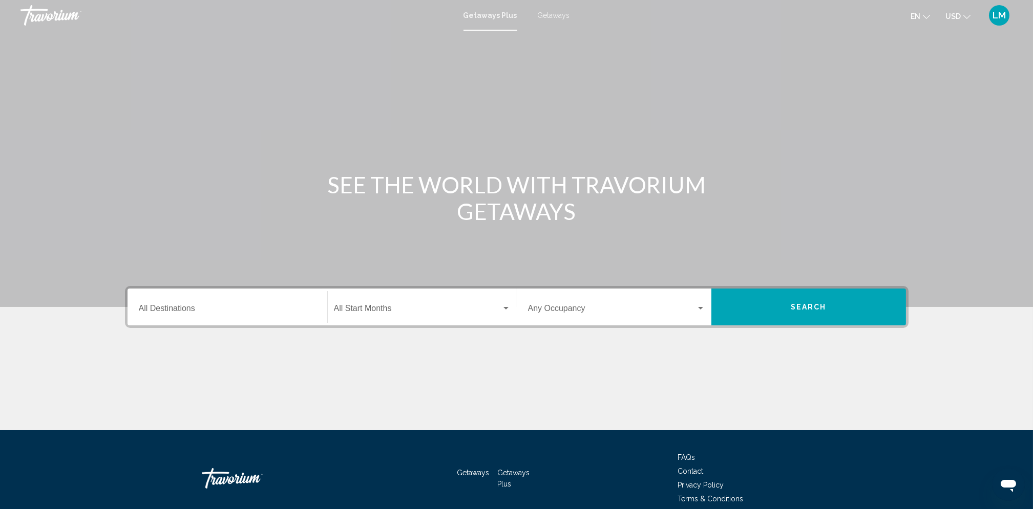
click at [554, 17] on span "Getaways" at bounding box center [554, 15] width 32 height 8
click at [165, 307] on input "Destination All Destinations" at bounding box center [227, 310] width 177 height 9
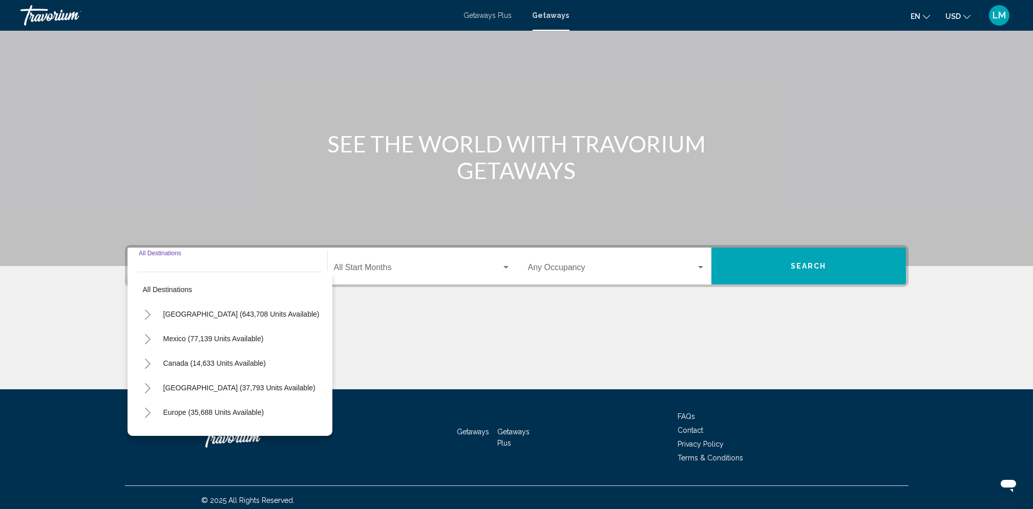
scroll to position [46, 0]
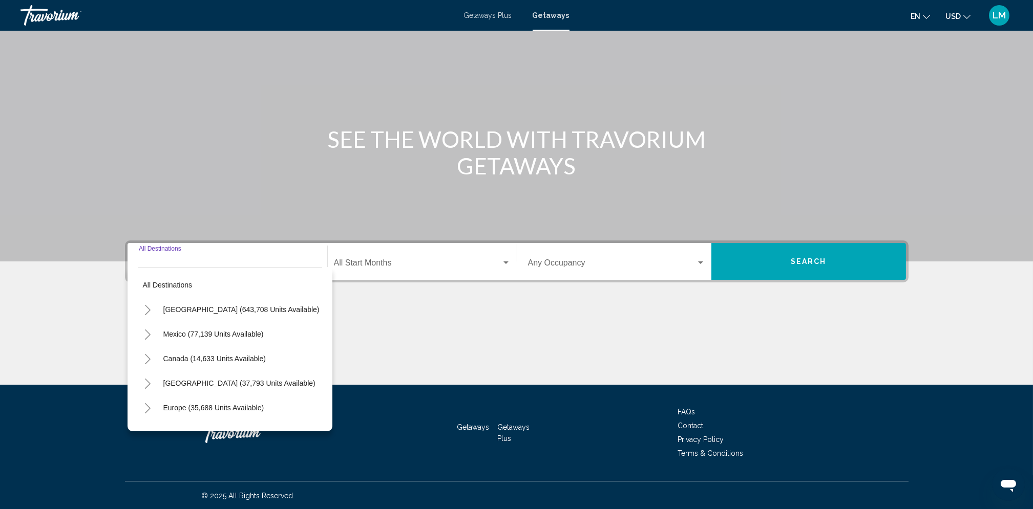
click at [146, 313] on icon "Toggle United States (643,708 units available)" at bounding box center [148, 310] width 8 height 10
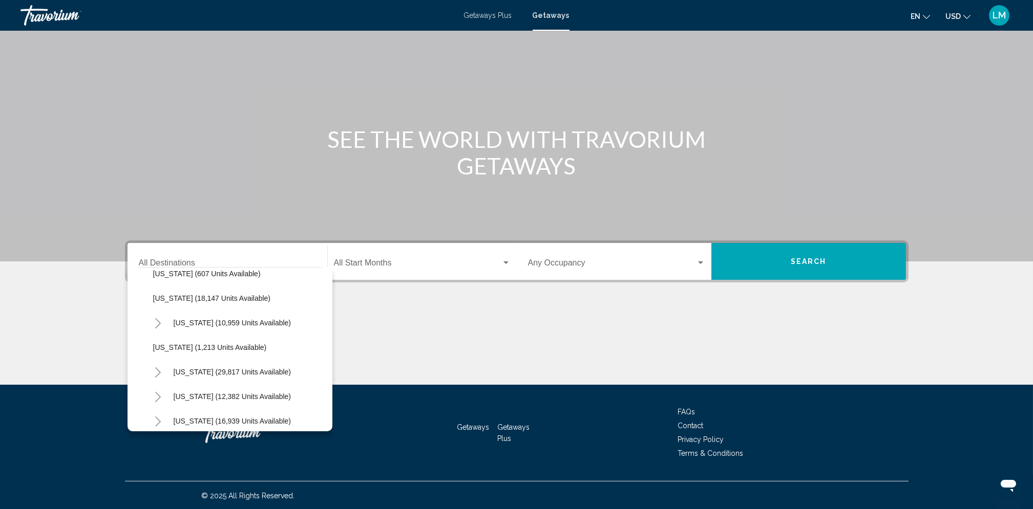
click at [153, 368] on button "Toggle South Carolina (29,817 units available)" at bounding box center [158, 372] width 20 height 20
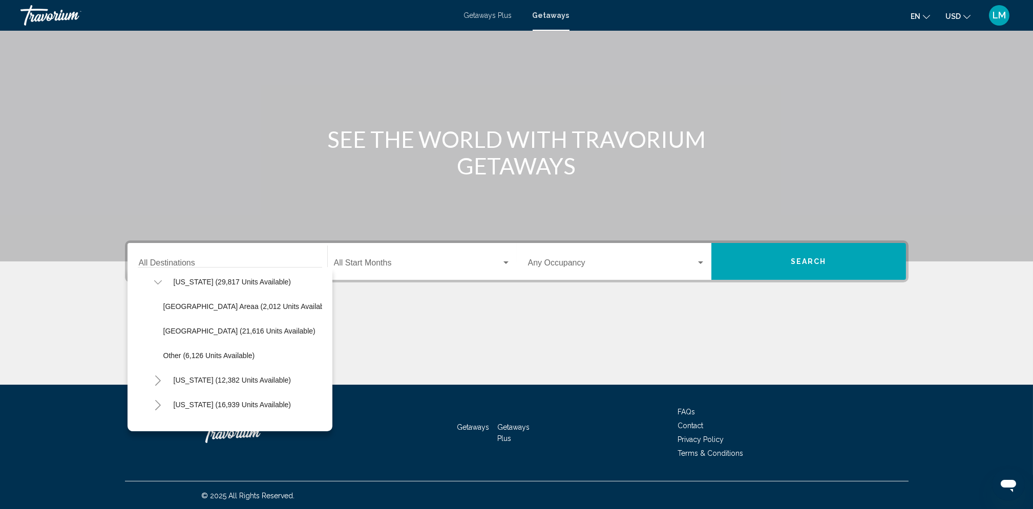
scroll to position [912, 0]
click at [181, 355] on span "Other (6,126 units available)" at bounding box center [209, 356] width 92 height 8
type input "**********"
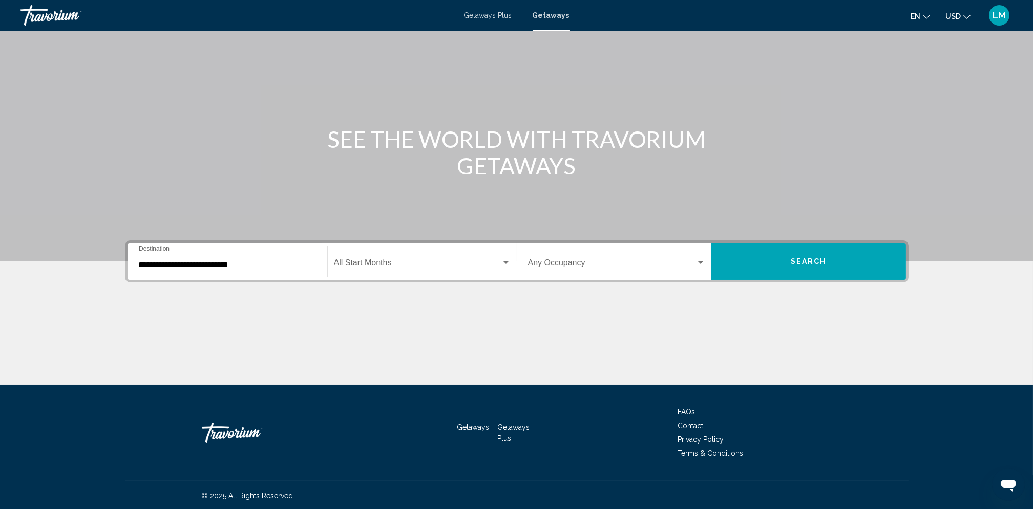
click at [372, 258] on div "Start Month All Start Months" at bounding box center [422, 262] width 177 height 32
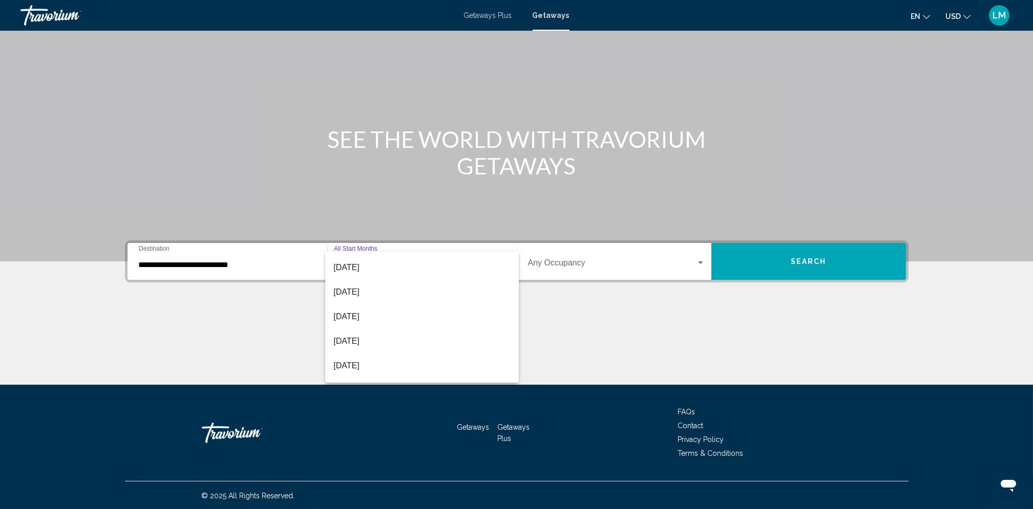
scroll to position [120, 0]
click at [366, 288] on span "[DATE]" at bounding box center [421, 292] width 177 height 25
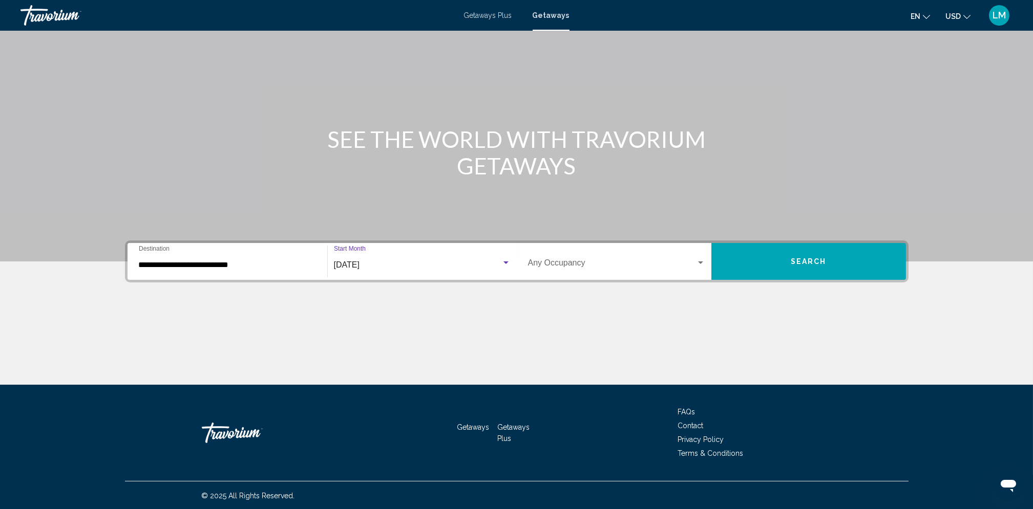
click at [824, 261] on span "Search" at bounding box center [808, 262] width 36 height 8
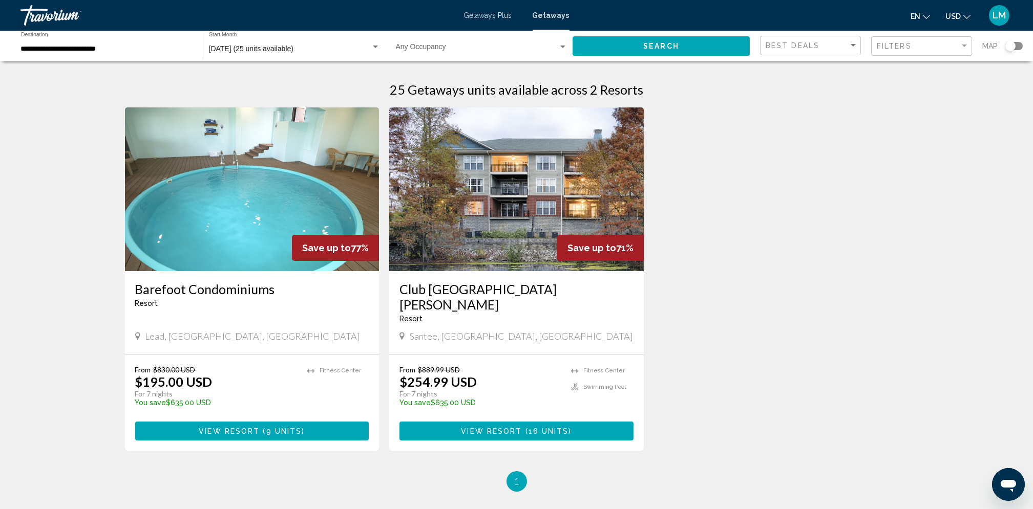
click at [1019, 43] on div "Search widget" at bounding box center [1013, 46] width 17 height 8
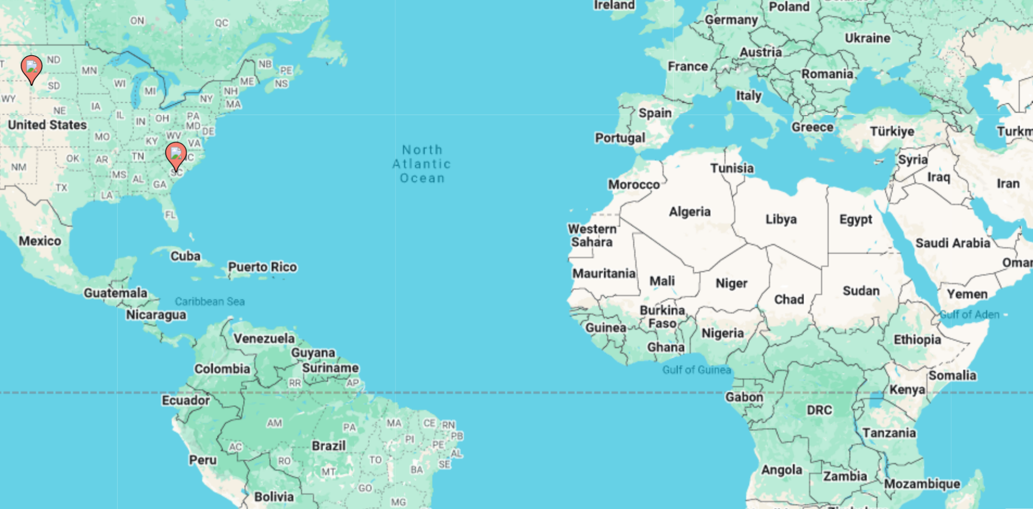
click at [369, 214] on div "To activate drag with keyboard, press Alt + Enter. Once in keyboard drag state,…" at bounding box center [516, 225] width 783 height 307
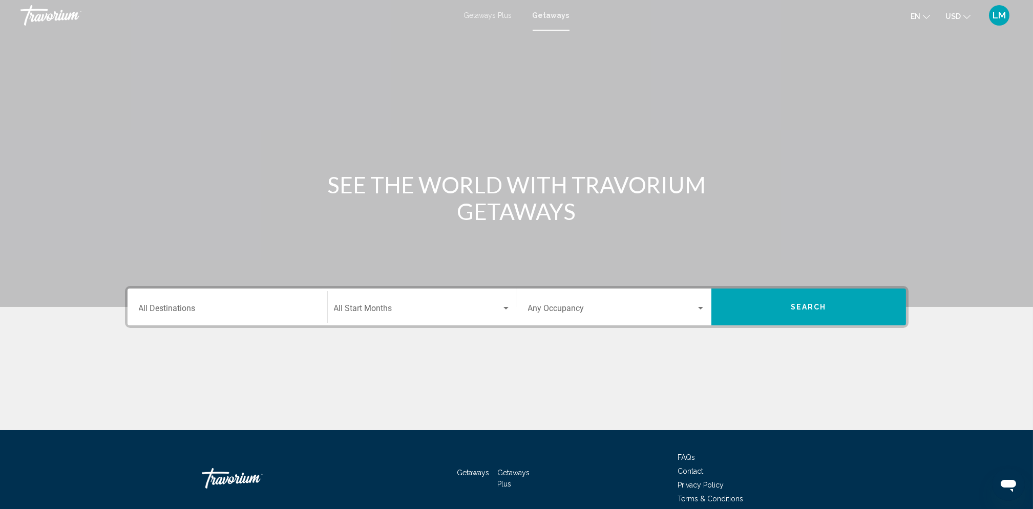
click at [187, 304] on div "Destination All Destinations" at bounding box center [227, 307] width 177 height 32
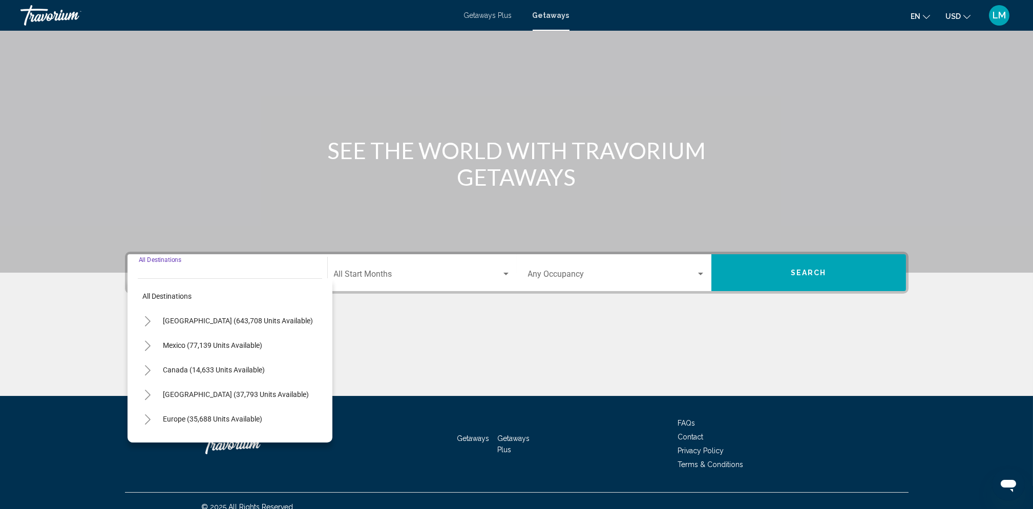
scroll to position [46, 0]
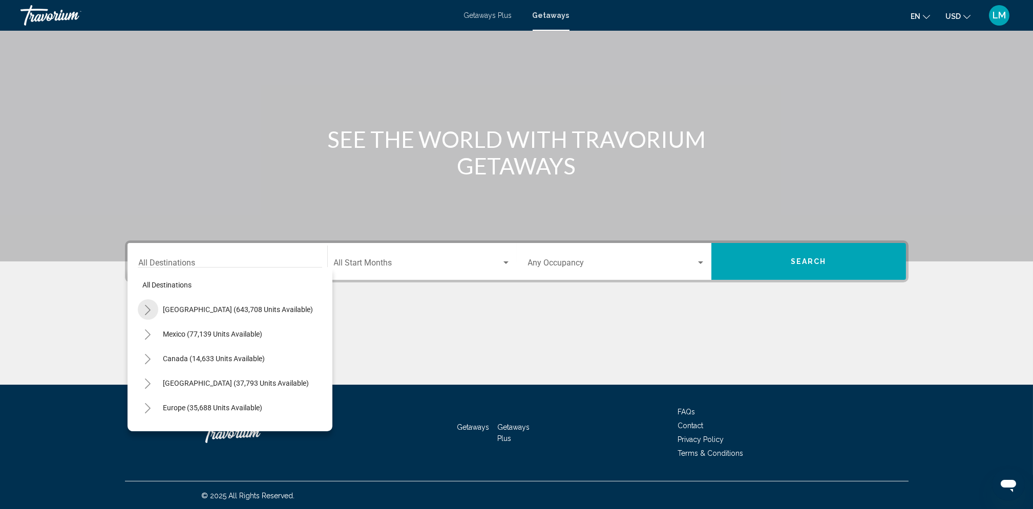
click at [151, 308] on icon "Toggle United States (643,708 units available)" at bounding box center [148, 310] width 8 height 10
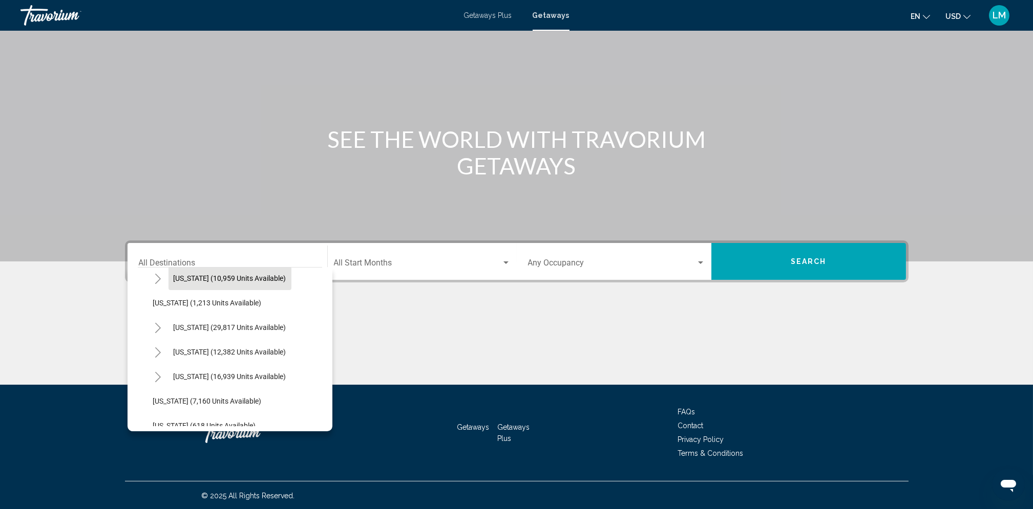
scroll to position [865, 0]
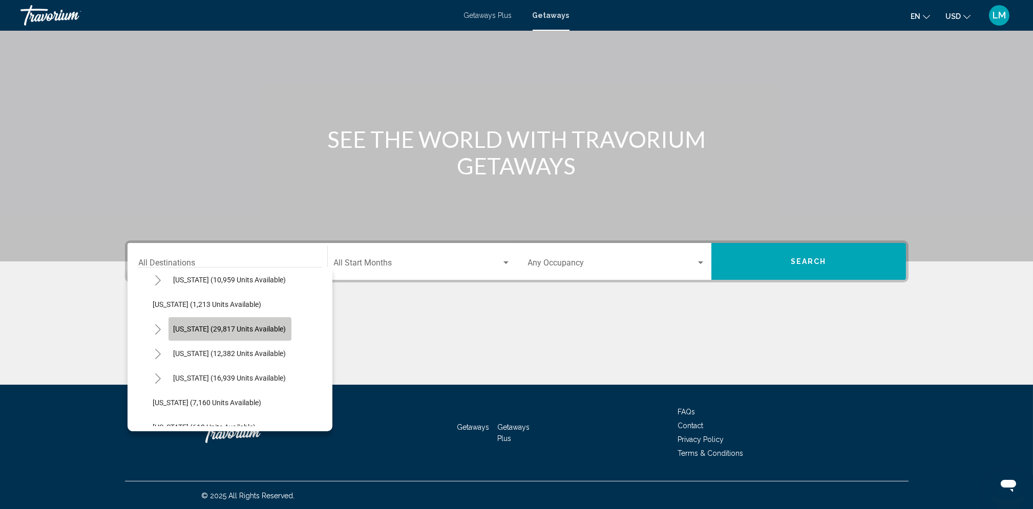
click at [202, 330] on span "[US_STATE] (29,817 units available)" at bounding box center [230, 329] width 113 height 8
type input "**********"
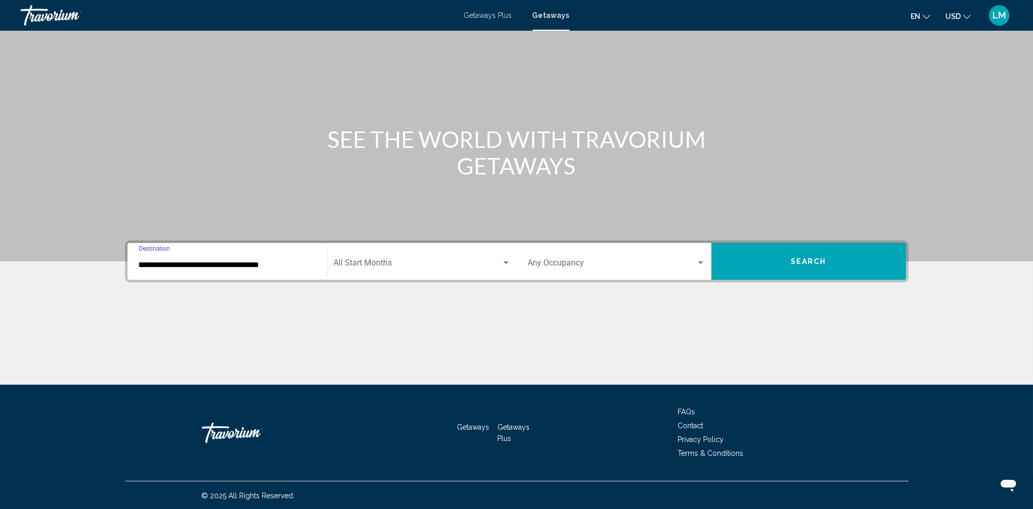
click at [370, 261] on span "Search widget" at bounding box center [417, 265] width 167 height 9
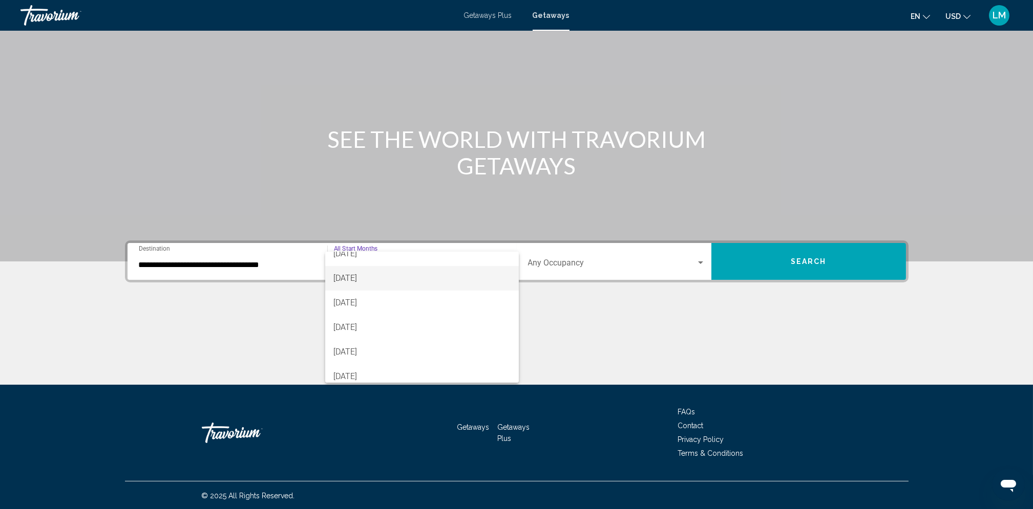
scroll to position [62, 0]
click at [358, 347] on span "[DATE]" at bounding box center [421, 349] width 177 height 25
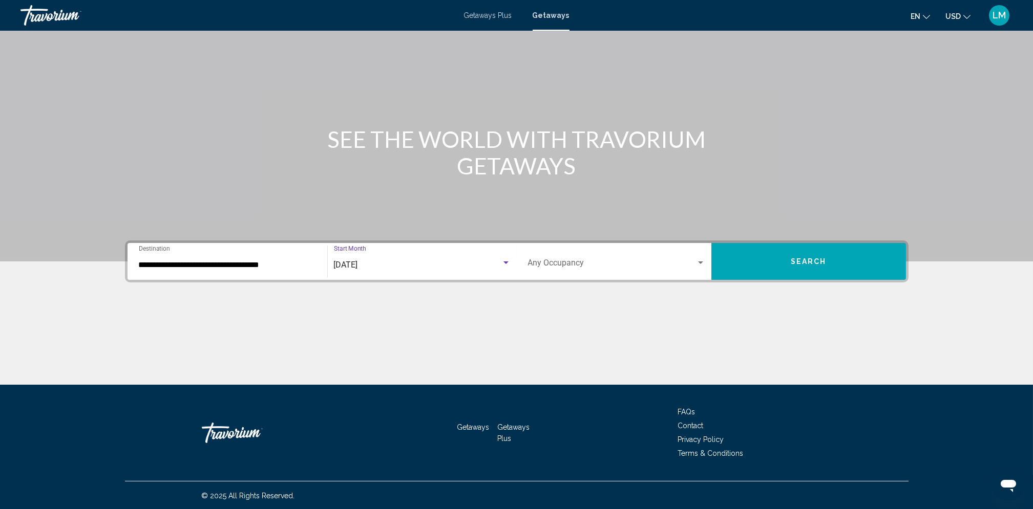
click at [793, 255] on button "Search" at bounding box center [808, 261] width 195 height 37
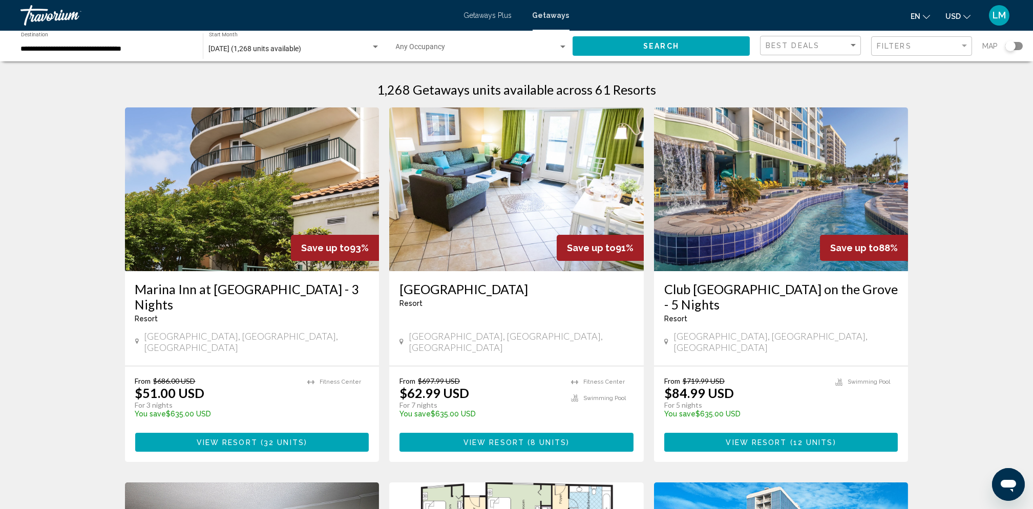
click at [1015, 47] on div "Search widget" at bounding box center [1010, 46] width 10 height 10
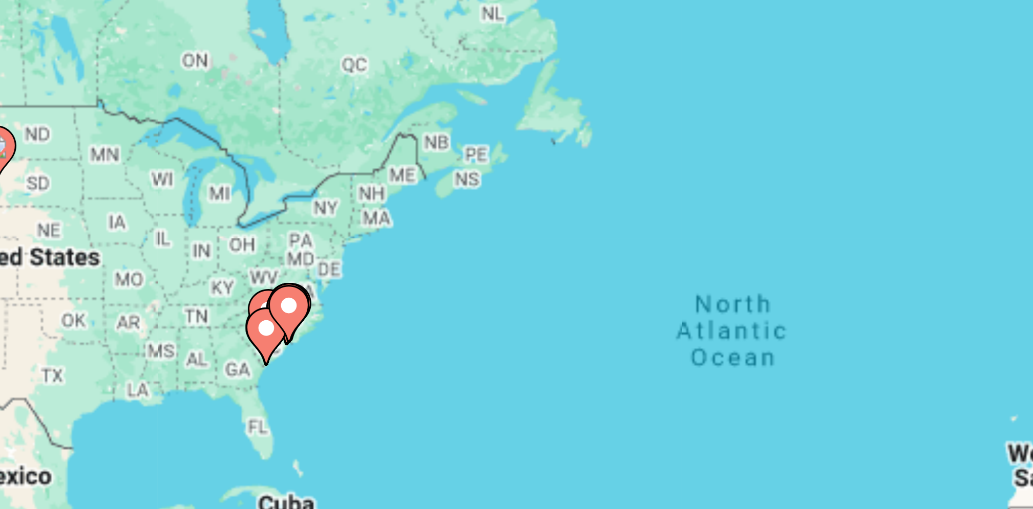
click at [373, 202] on image "Main content" at bounding box center [375, 203] width 6 height 6
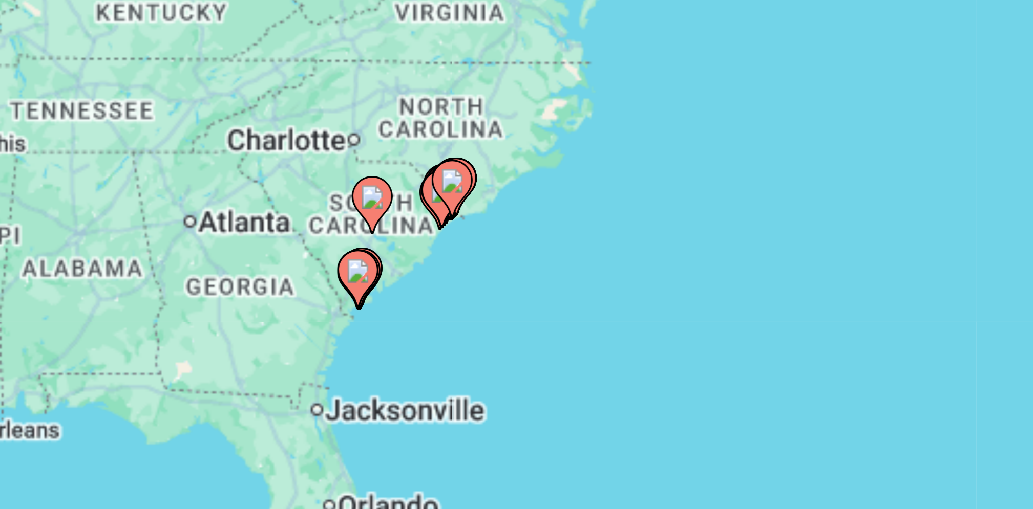
click at [513, 221] on gmp-advanced-marker "Main content" at bounding box center [516, 217] width 10 height 15
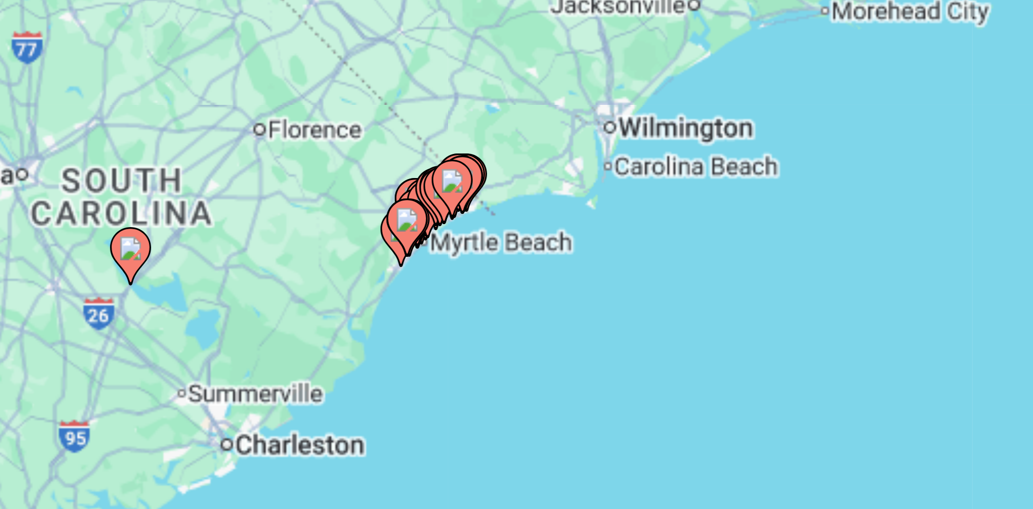
click at [510, 220] on gmp-advanced-marker "Main content" at bounding box center [514, 218] width 10 height 15
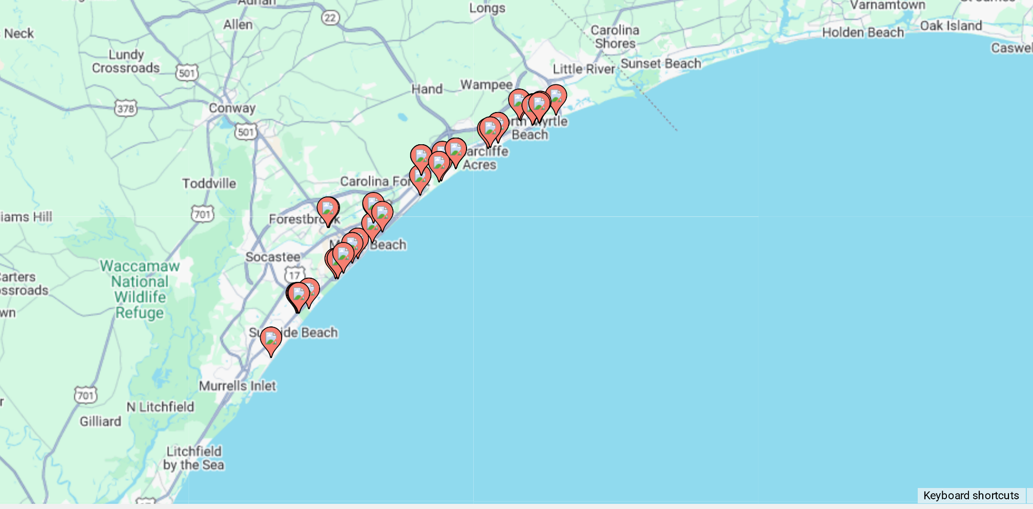
click at [552, 194] on image "Main content" at bounding box center [555, 194] width 6 height 6
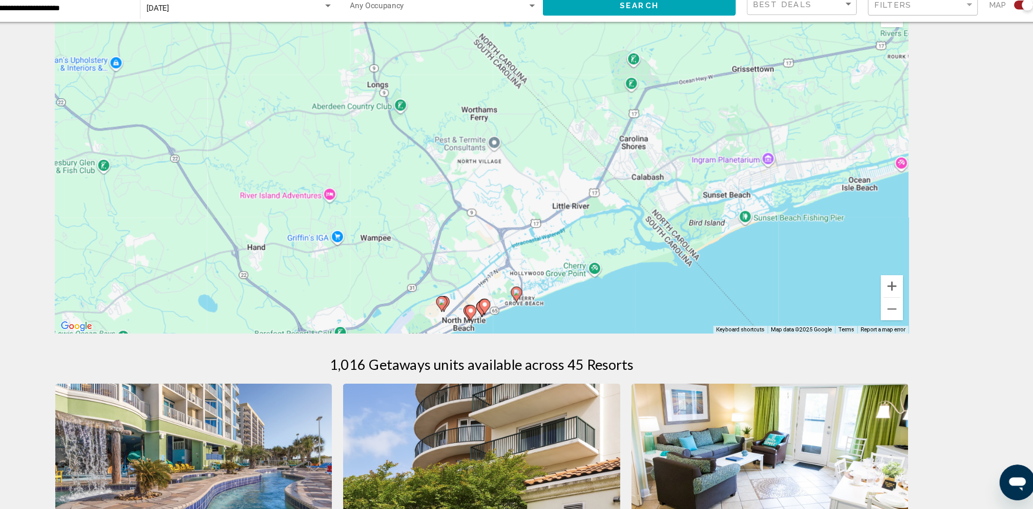
scroll to position [31, 0]
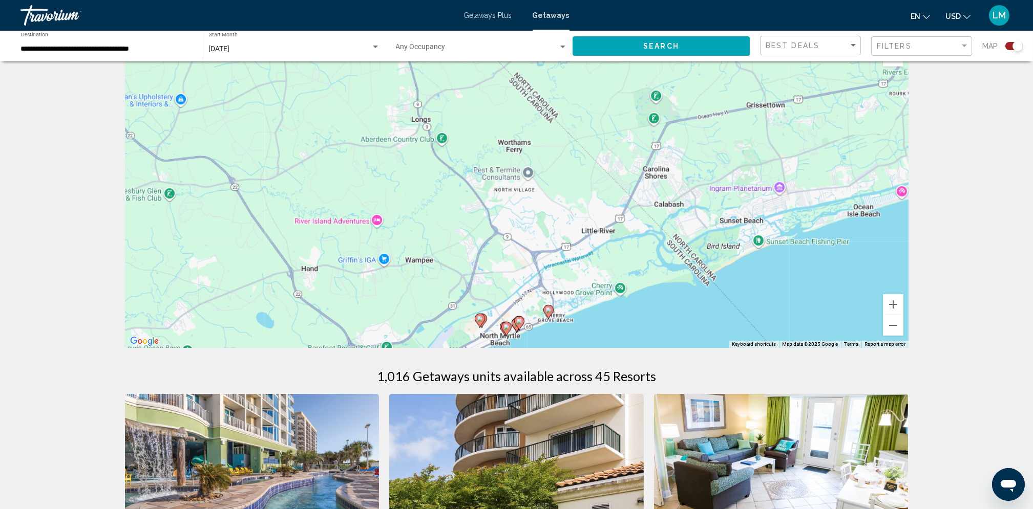
click at [505, 330] on icon "Main content" at bounding box center [505, 329] width 9 height 13
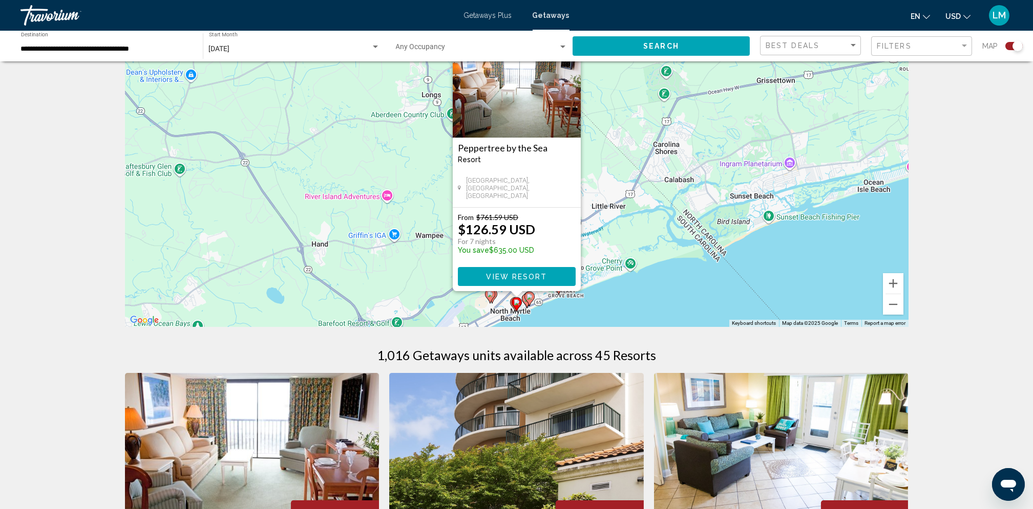
scroll to position [0, 0]
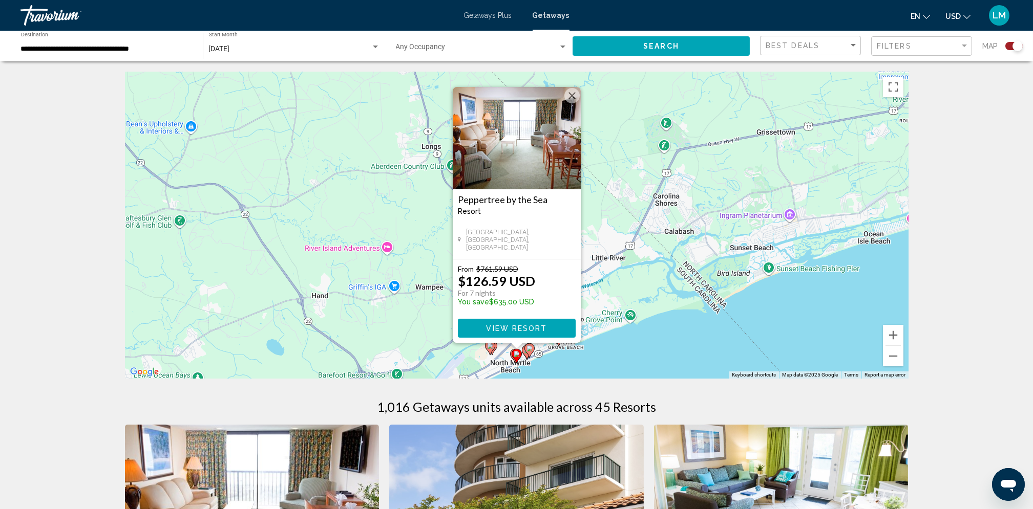
click at [306, 304] on div "To activate drag with keyboard, press Alt + Enter. Once in keyboard drag state,…" at bounding box center [516, 225] width 783 height 307
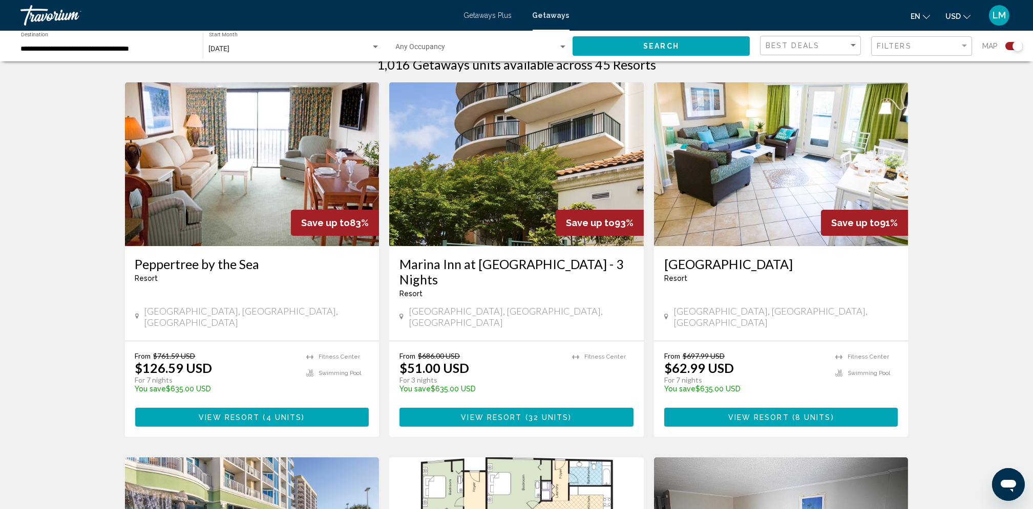
scroll to position [340, 0]
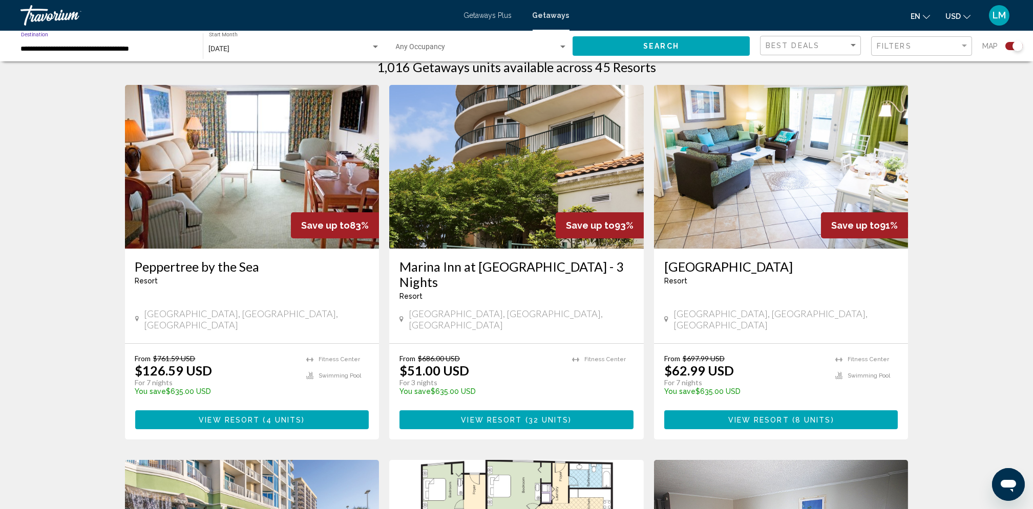
click at [63, 48] on input "**********" at bounding box center [107, 49] width 172 height 8
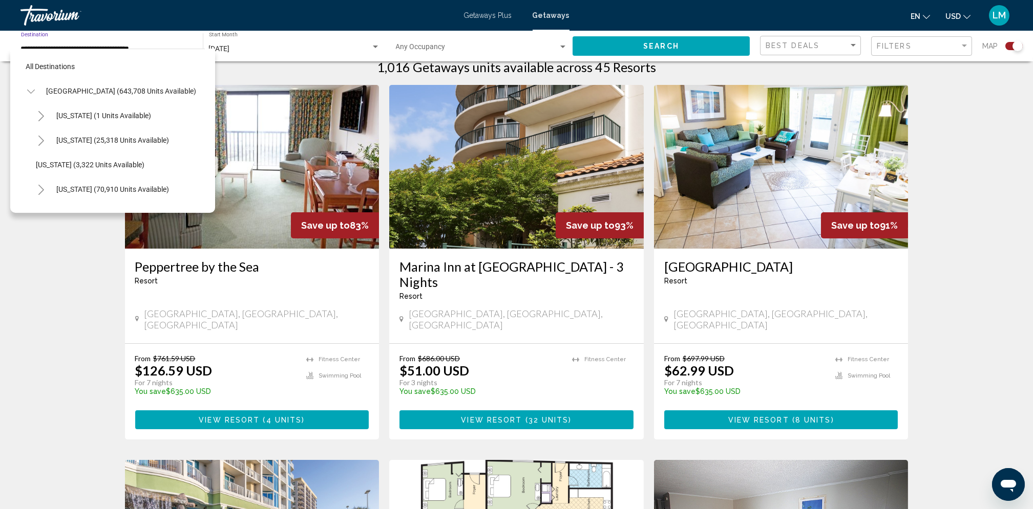
scroll to position [902, 0]
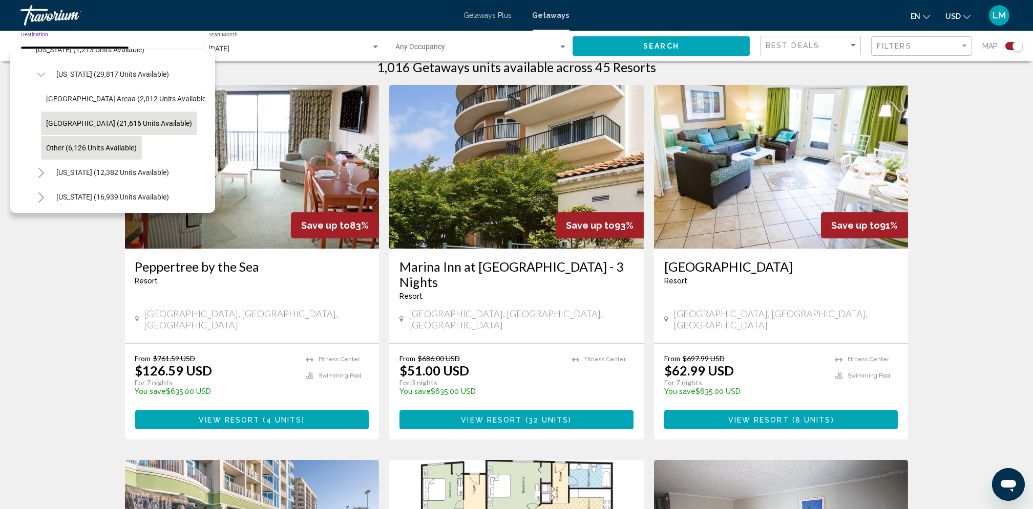
click at [54, 150] on span "Other (6,126 units available)" at bounding box center [91, 148] width 91 height 8
type input "**********"
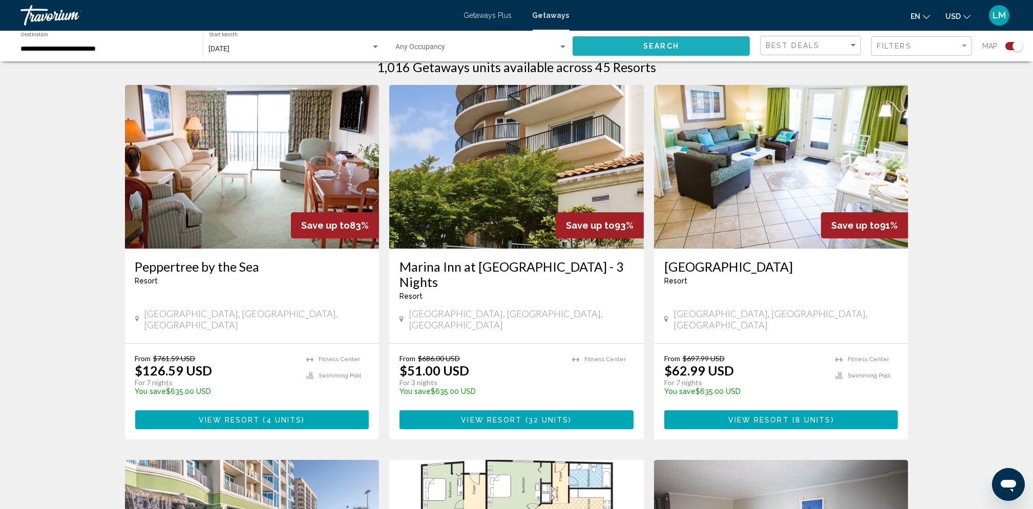
click at [655, 42] on span "Search" at bounding box center [661, 46] width 36 height 8
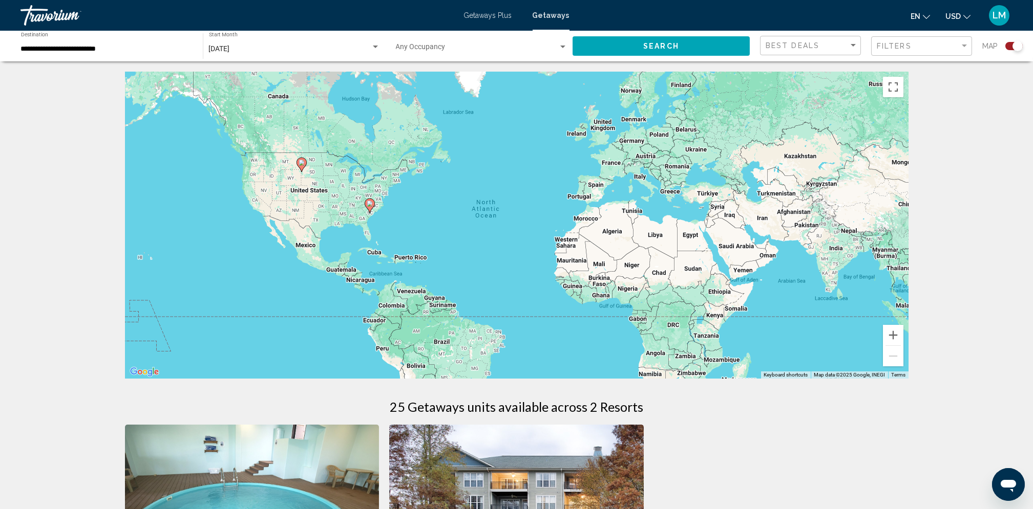
click at [369, 203] on image "Main content" at bounding box center [370, 204] width 6 height 6
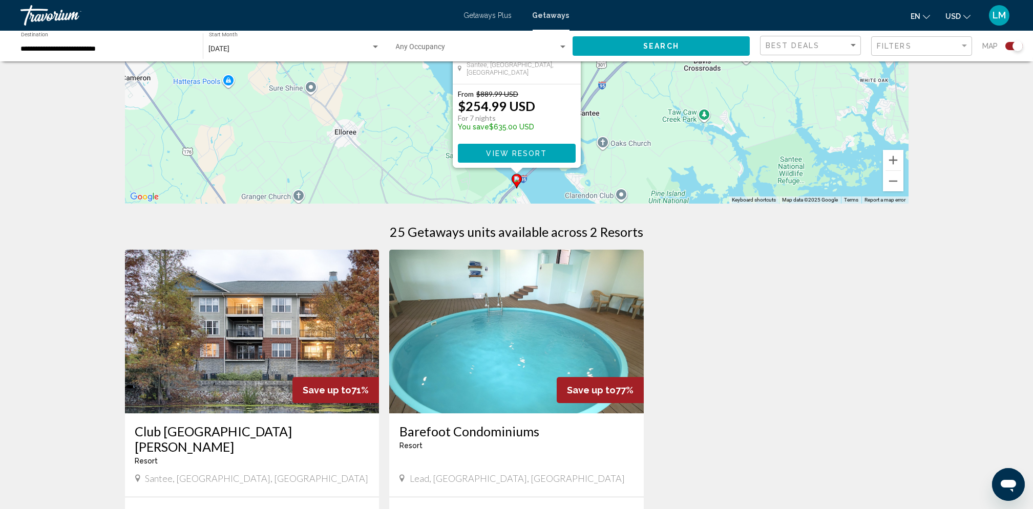
scroll to position [179, 0]
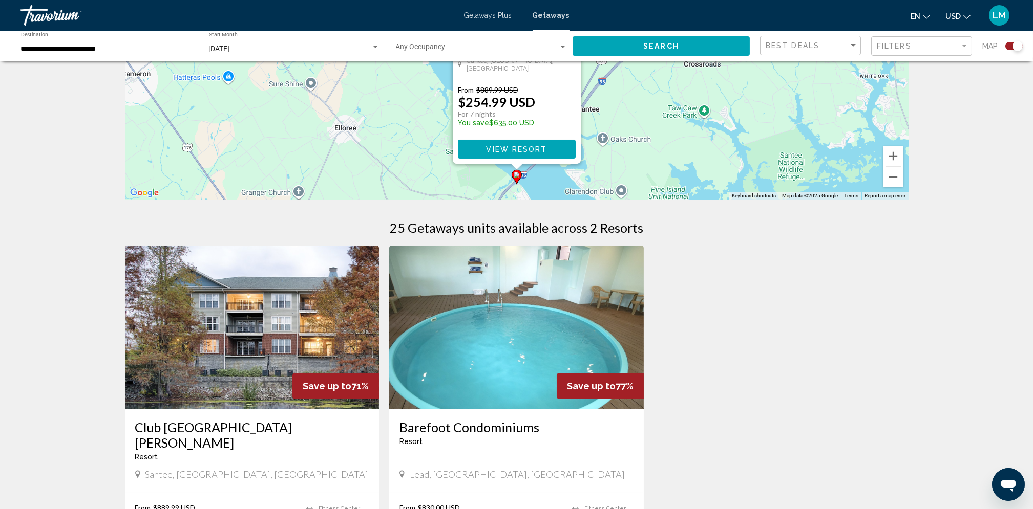
click at [506, 252] on img "Main content" at bounding box center [516, 328] width 254 height 164
